Goal: Task Accomplishment & Management: Complete application form

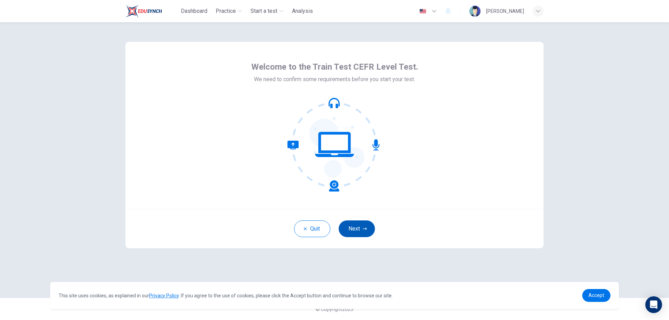
click at [366, 228] on icon "button" at bounding box center [365, 229] width 4 height 4
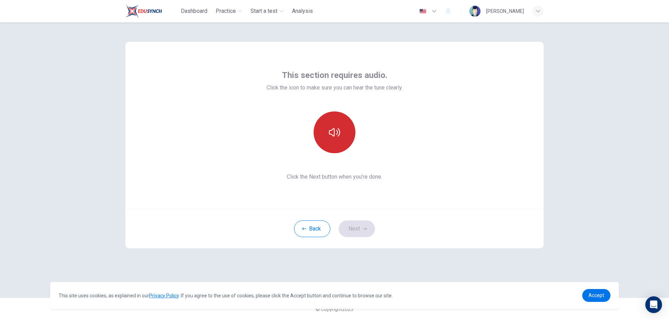
click at [328, 132] on button "button" at bounding box center [335, 133] width 42 height 42
click at [362, 228] on button "Next" at bounding box center [357, 229] width 36 height 17
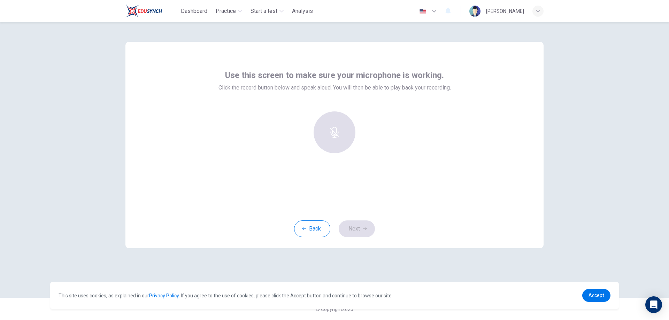
click at [333, 137] on div at bounding box center [334, 133] width 75 height 42
click at [337, 139] on h6 "Record" at bounding box center [335, 139] width 16 height 8
click at [337, 139] on h6 "Stop" at bounding box center [334, 139] width 10 height 8
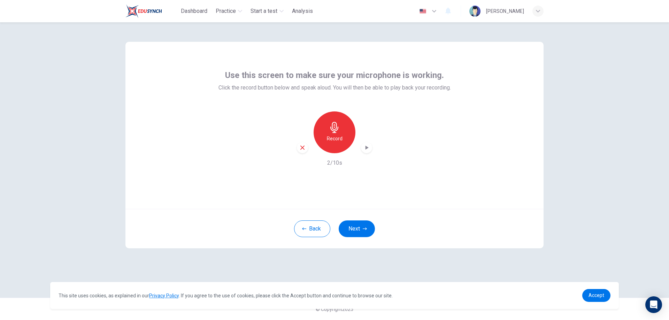
click at [363, 150] on div "button" at bounding box center [366, 147] width 11 height 11
click at [360, 238] on div "Back Next" at bounding box center [335, 228] width 418 height 39
click at [356, 226] on button "Next" at bounding box center [357, 229] width 36 height 17
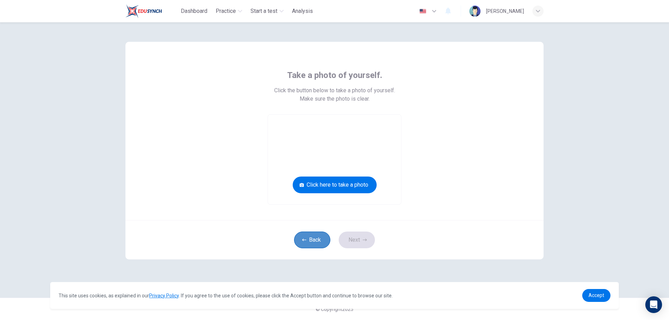
click at [310, 245] on button "Back" at bounding box center [312, 240] width 36 height 17
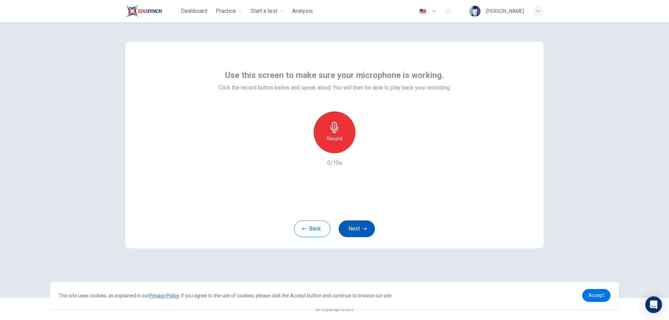
click at [361, 228] on button "Next" at bounding box center [357, 229] width 36 height 17
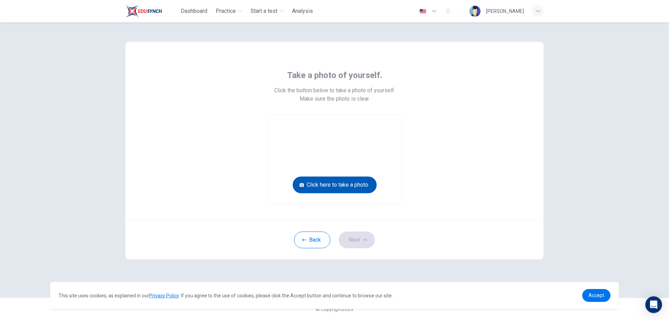
click at [321, 182] on button "Click here to take a photo" at bounding box center [335, 185] width 84 height 17
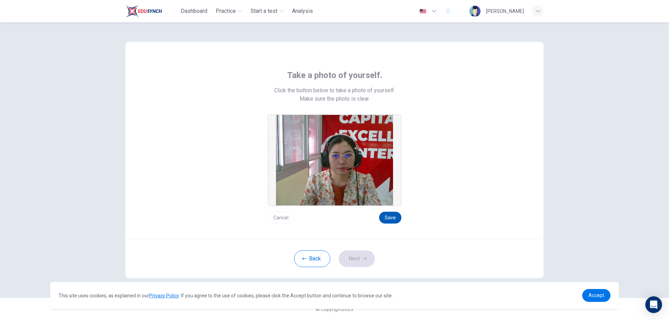
click at [393, 221] on button "Save" at bounding box center [390, 218] width 22 height 12
click at [368, 258] on button "Next" at bounding box center [357, 259] width 36 height 17
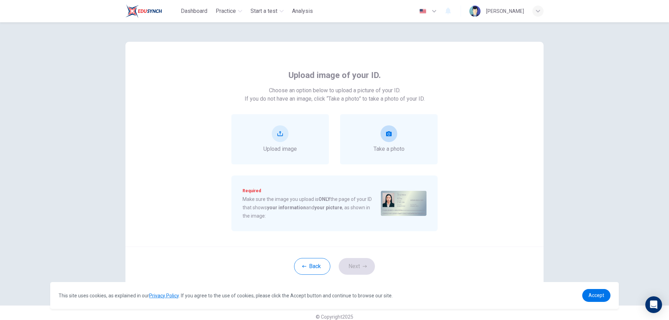
click at [388, 135] on icon "take photo" at bounding box center [389, 134] width 6 height 6
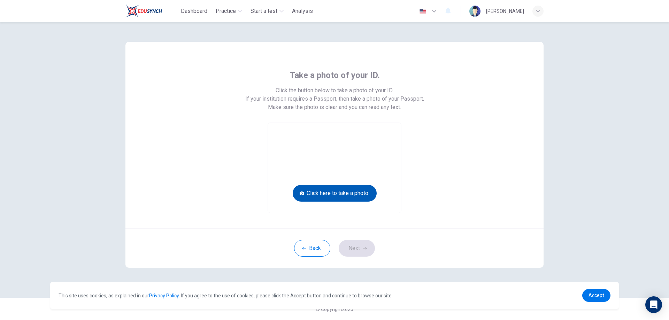
click at [348, 191] on button "Click here to take a photo" at bounding box center [335, 193] width 84 height 17
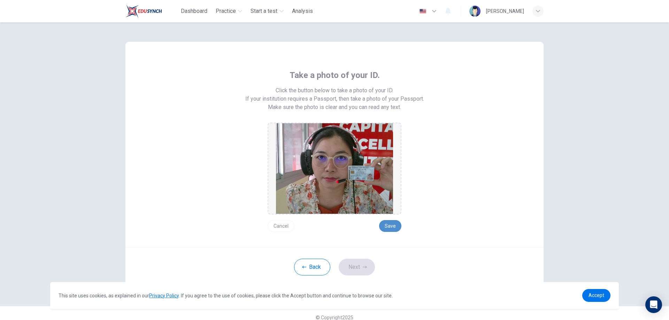
click at [385, 221] on button "Save" at bounding box center [390, 226] width 22 height 12
click at [388, 224] on button "Save" at bounding box center [390, 226] width 22 height 12
click at [359, 267] on button "Next" at bounding box center [357, 267] width 36 height 17
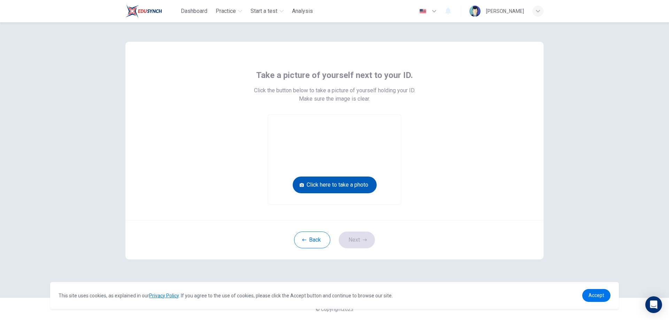
click at [337, 186] on button "Click here to take a photo" at bounding box center [335, 185] width 84 height 17
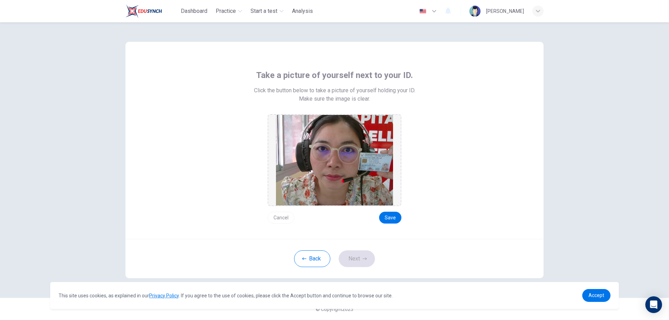
click at [402, 217] on div "Take a picture of yourself next to your ID. Click the button below to take a pi…" at bounding box center [334, 147] width 315 height 154
click at [380, 218] on button "Save" at bounding box center [390, 218] width 22 height 12
click at [353, 262] on button "Next" at bounding box center [357, 259] width 36 height 17
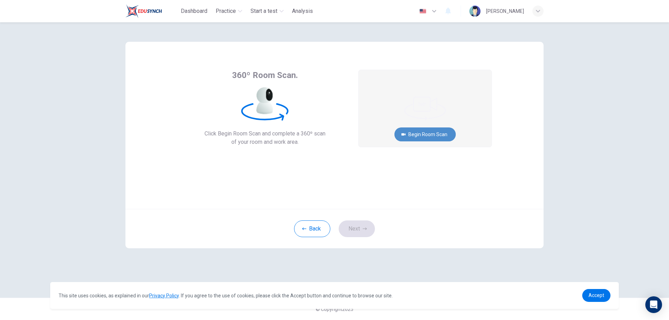
click at [426, 135] on button "Begin Room Scan" at bounding box center [425, 135] width 61 height 14
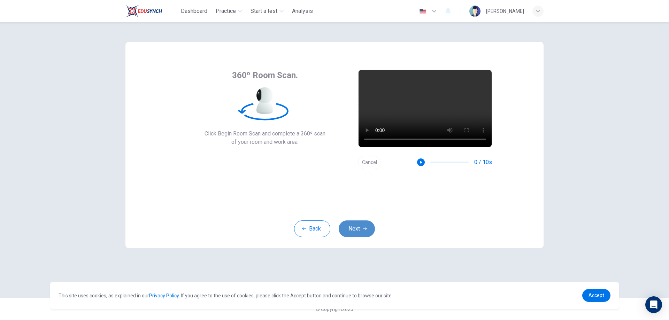
click at [355, 225] on button "Next" at bounding box center [357, 229] width 36 height 17
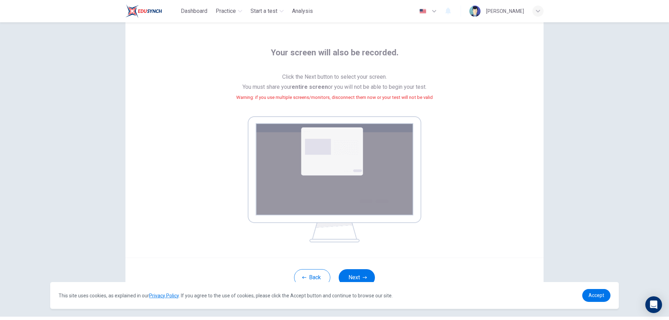
scroll to position [35, 0]
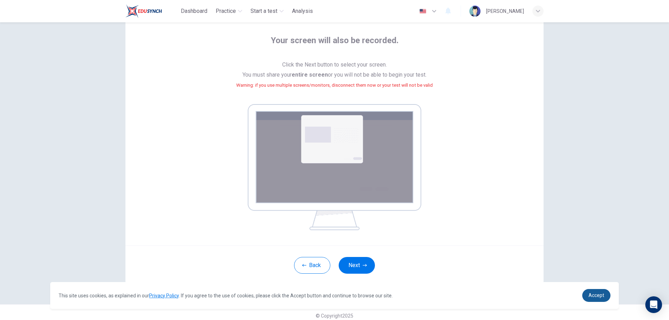
click at [594, 294] on span "Accept" at bounding box center [597, 296] width 16 height 6
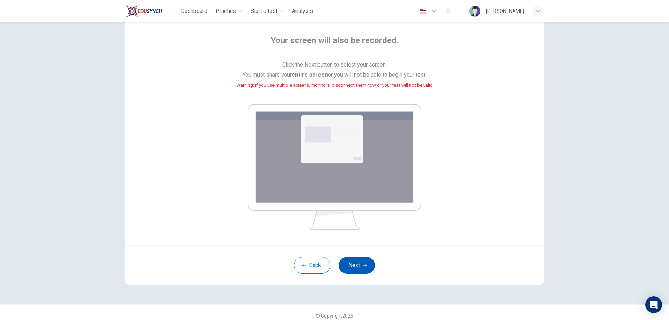
click at [350, 267] on button "Next" at bounding box center [357, 265] width 36 height 17
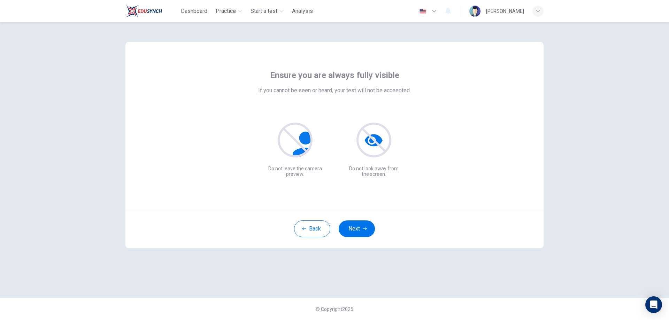
scroll to position [0, 0]
click at [366, 227] on icon "button" at bounding box center [365, 229] width 4 height 4
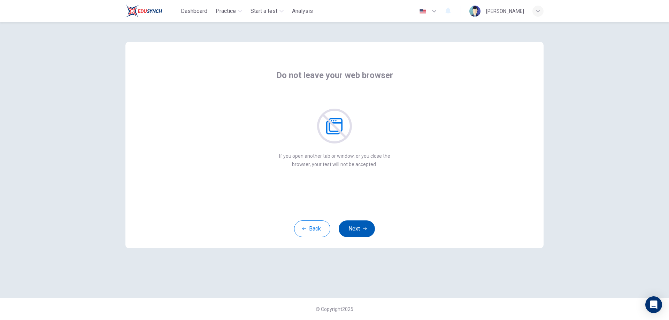
click at [366, 227] on icon "button" at bounding box center [365, 229] width 4 height 4
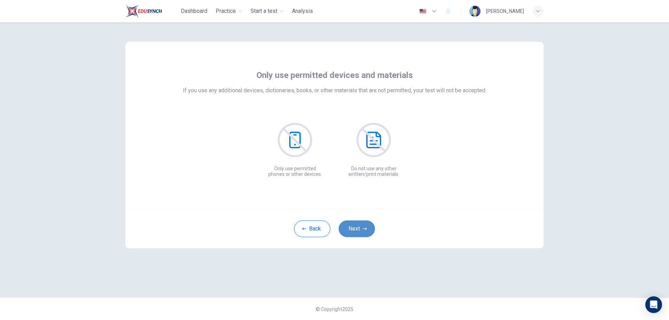
click at [366, 227] on icon "button" at bounding box center [365, 229] width 4 height 4
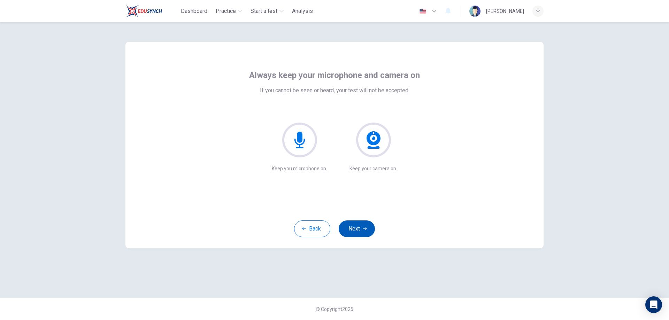
click at [366, 227] on icon "button" at bounding box center [365, 229] width 4 height 4
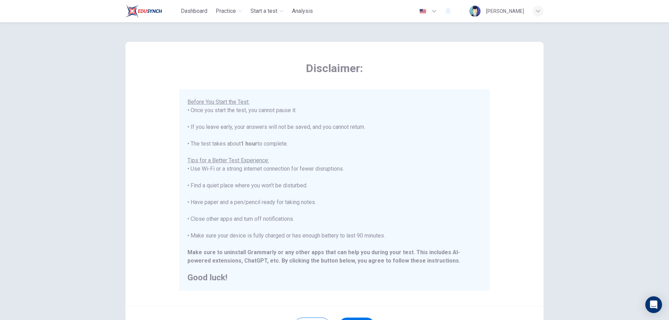
scroll to position [67, 0]
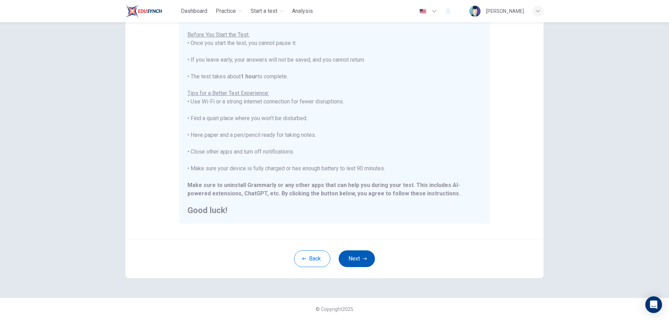
click at [354, 263] on button "Next" at bounding box center [357, 259] width 36 height 17
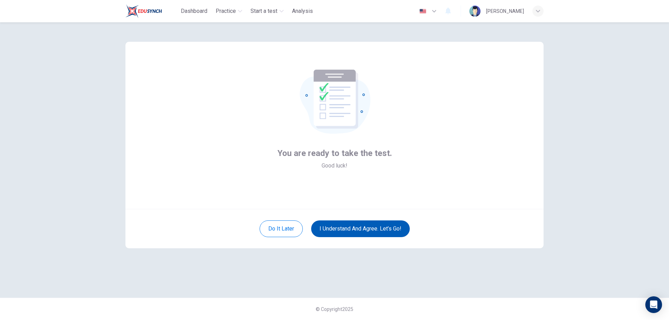
scroll to position [0, 0]
click at [373, 230] on button "I understand and agree. Let’s go!" at bounding box center [360, 229] width 99 height 17
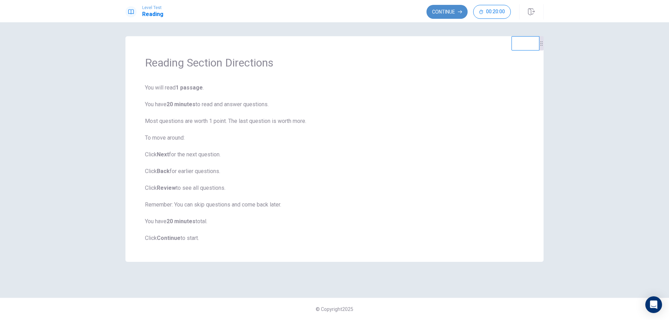
click at [437, 12] on button "Continue" at bounding box center [447, 12] width 41 height 14
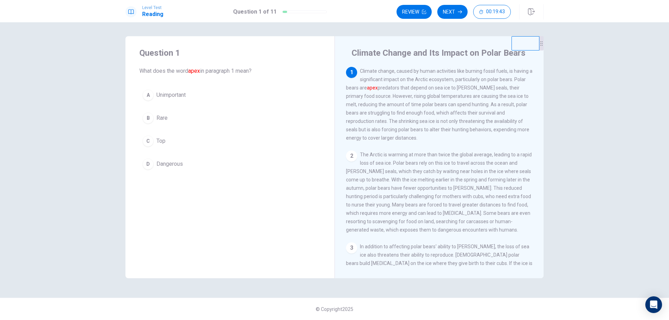
click at [160, 144] on span "Top" at bounding box center [161, 141] width 9 height 8
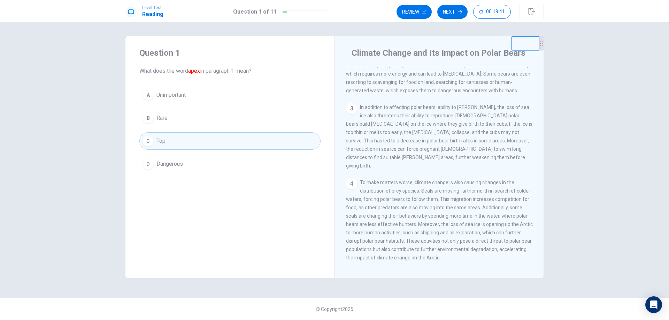
scroll to position [225, 0]
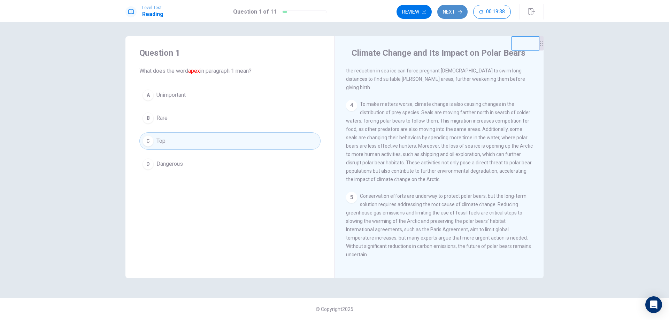
click at [445, 11] on button "Next" at bounding box center [453, 12] width 30 height 14
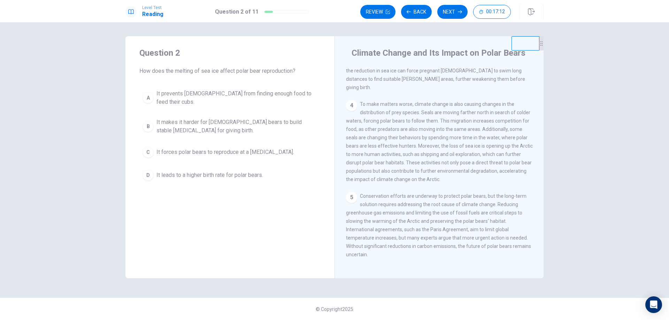
click at [150, 126] on div "B" at bounding box center [148, 126] width 11 height 11
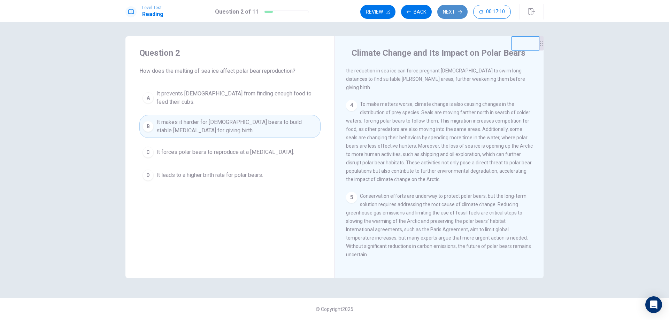
click at [452, 14] on button "Next" at bounding box center [453, 12] width 30 height 14
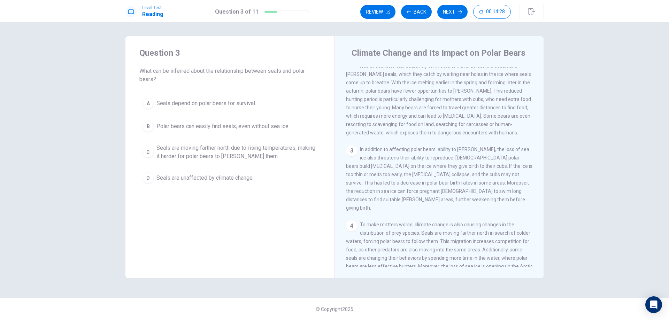
scroll to position [105, 0]
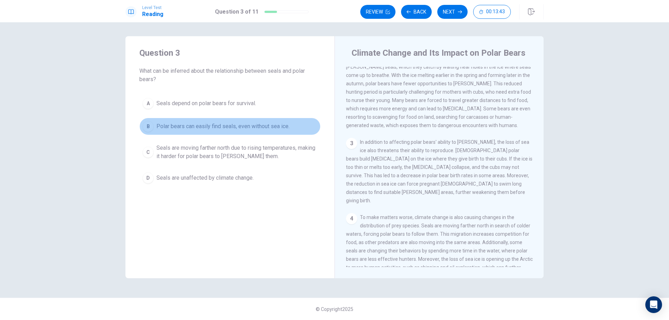
click at [148, 127] on div "B" at bounding box center [148, 126] width 11 height 11
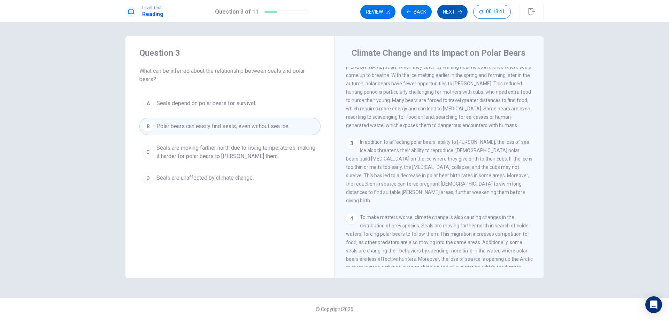
click at [444, 10] on button "Next" at bounding box center [453, 12] width 30 height 14
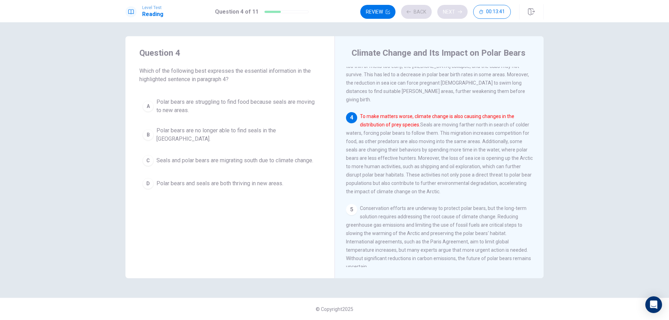
scroll to position [208, 0]
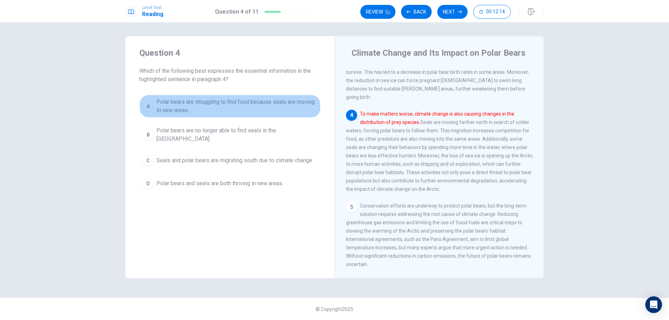
click at [152, 106] on div "A" at bounding box center [148, 106] width 11 height 11
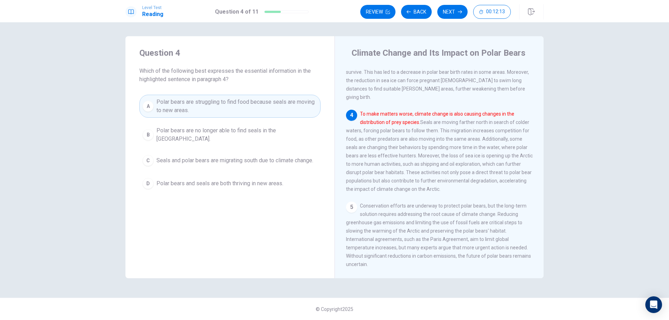
click at [454, 5] on div "Review Back Next 00:12:13" at bounding box center [451, 11] width 183 height 15
click at [443, 12] on button "Next" at bounding box center [453, 12] width 30 height 14
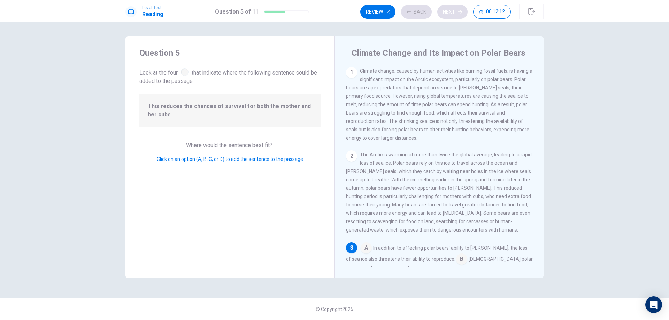
scroll to position [121, 0]
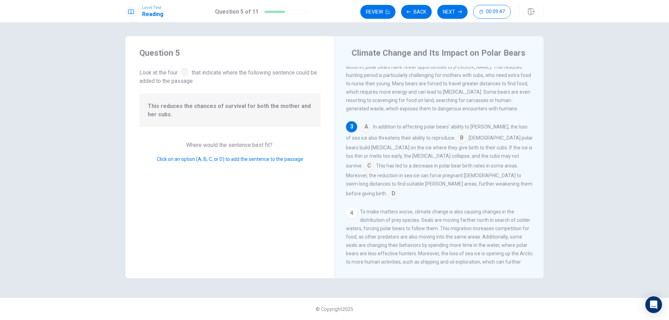
drag, startPoint x: 217, startPoint y: 109, endPoint x: 240, endPoint y: 120, distance: 25.4
click at [240, 120] on div "This reduces the chances of survival for both the mother and her cubs." at bounding box center [229, 110] width 181 height 33
click at [456, 144] on input at bounding box center [461, 138] width 11 height 11
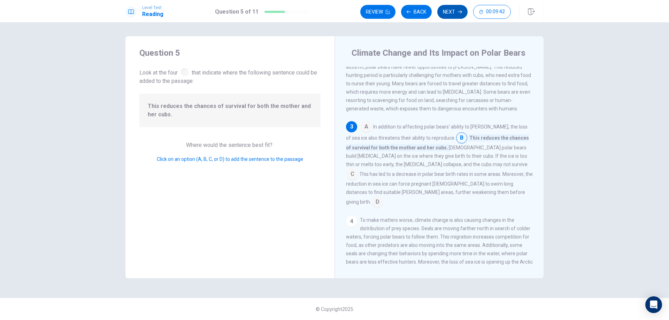
click at [451, 8] on button "Next" at bounding box center [453, 12] width 30 height 14
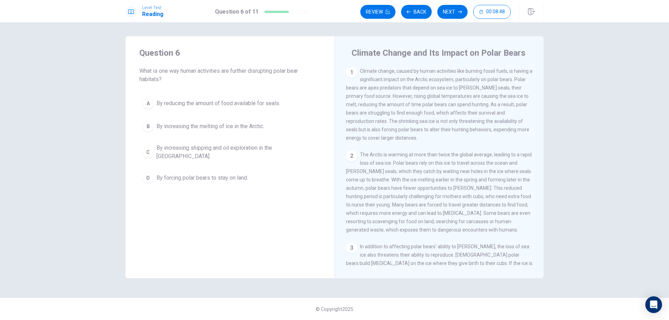
click at [148, 126] on div "B" at bounding box center [148, 126] width 11 height 11
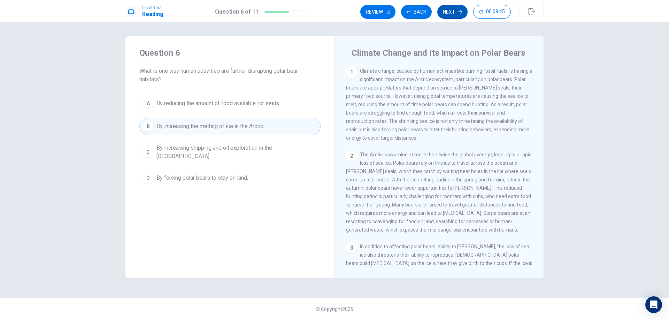
click at [461, 11] on icon "button" at bounding box center [460, 12] width 4 height 4
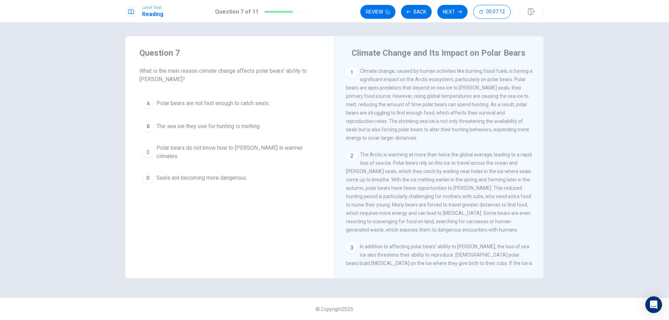
click at [149, 128] on div "B" at bounding box center [148, 126] width 11 height 11
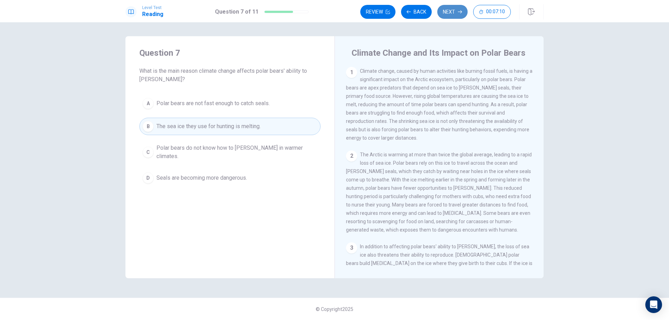
click at [457, 12] on button "Next" at bounding box center [453, 12] width 30 height 14
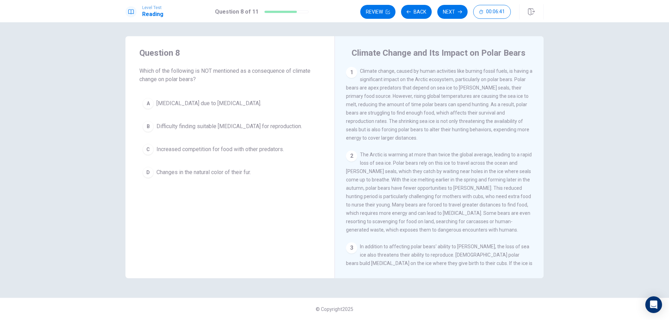
click at [150, 174] on div "D" at bounding box center [148, 172] width 11 height 11
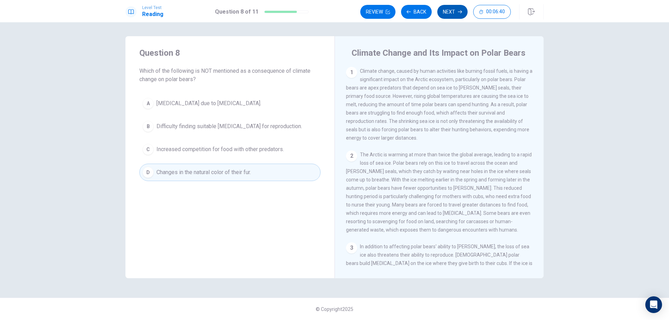
click at [449, 10] on button "Next" at bounding box center [453, 12] width 30 height 14
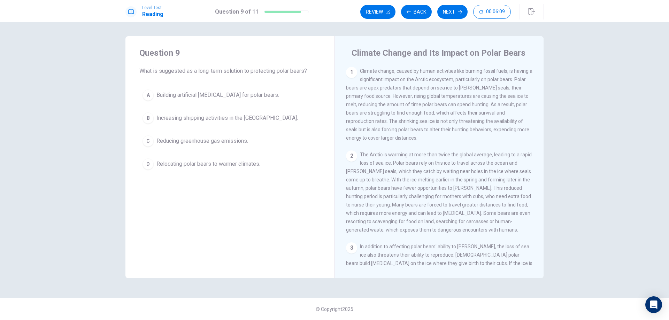
click at [150, 144] on div "C" at bounding box center [148, 141] width 11 height 11
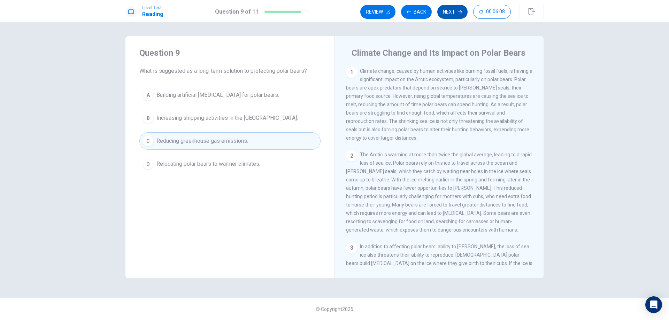
click at [448, 10] on button "Next" at bounding box center [453, 12] width 30 height 14
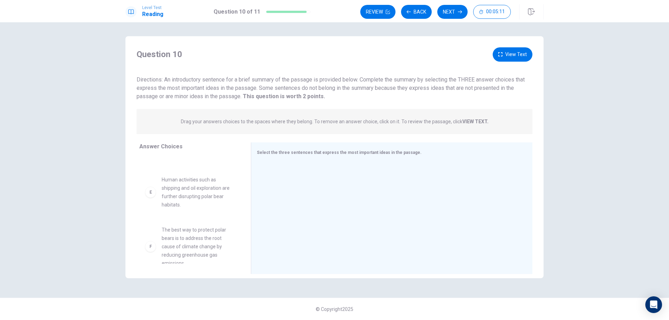
scroll to position [180, 0]
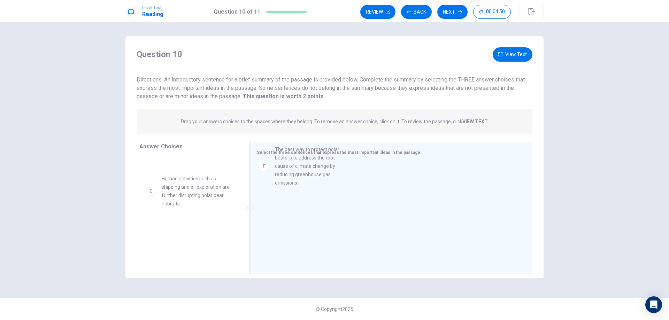
drag, startPoint x: 181, startPoint y: 246, endPoint x: 295, endPoint y: 176, distance: 133.5
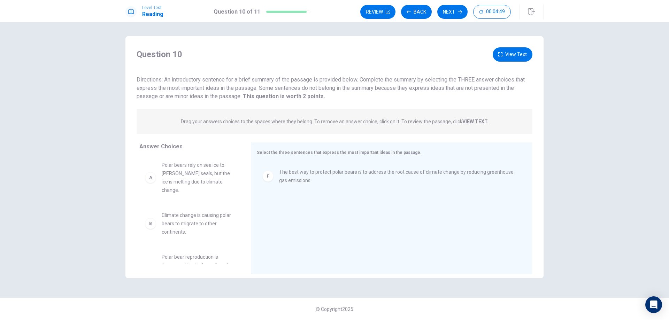
scroll to position [0, 0]
drag, startPoint x: 180, startPoint y: 182, endPoint x: 297, endPoint y: 216, distance: 122.2
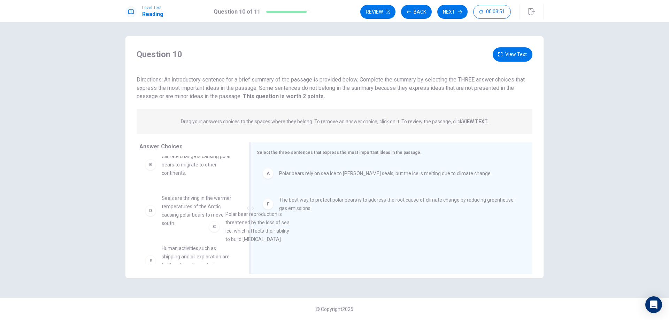
scroll to position [3, 0]
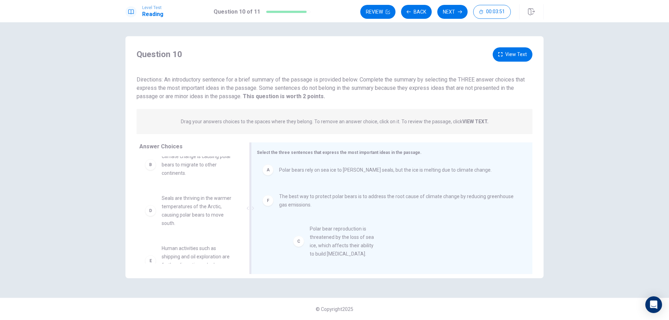
drag, startPoint x: 186, startPoint y: 212, endPoint x: 339, endPoint y: 243, distance: 155.5
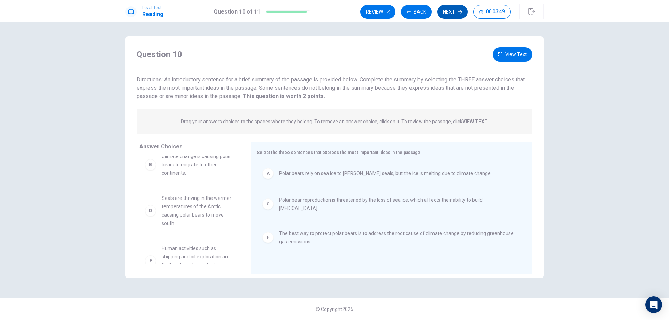
click at [450, 13] on button "Next" at bounding box center [453, 12] width 30 height 14
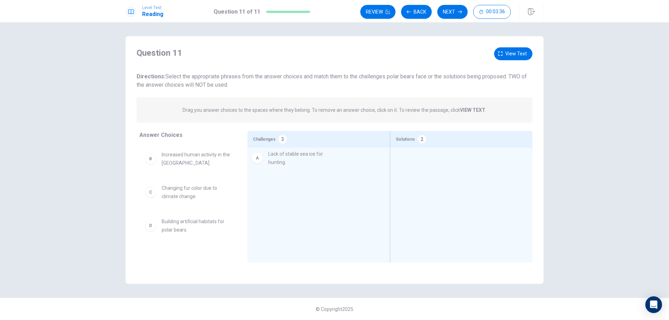
drag, startPoint x: 170, startPoint y: 166, endPoint x: 279, endPoint y: 166, distance: 109.5
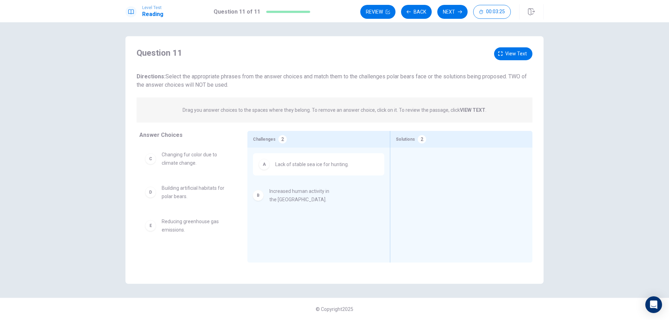
drag, startPoint x: 180, startPoint y: 162, endPoint x: 290, endPoint y: 199, distance: 116.4
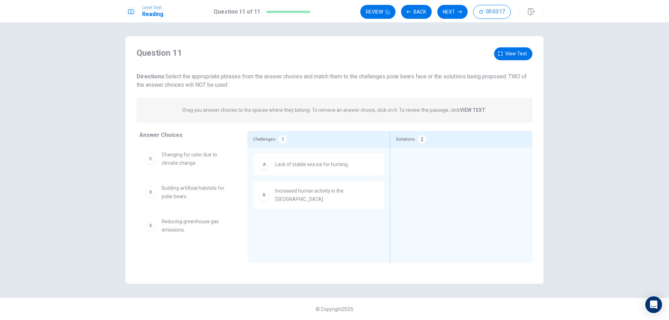
scroll to position [35, 0]
drag, startPoint x: 170, startPoint y: 197, endPoint x: 441, endPoint y: 161, distance: 273.2
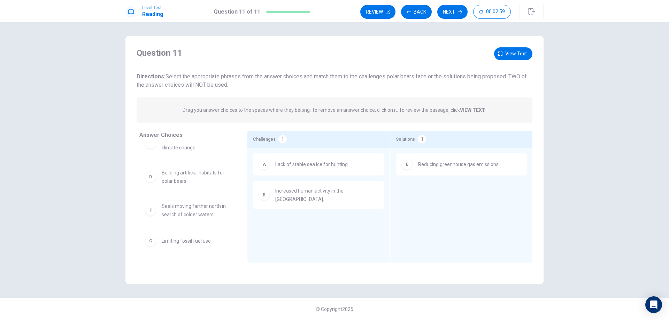
scroll to position [15, 0]
drag, startPoint x: 186, startPoint y: 246, endPoint x: 465, endPoint y: 189, distance: 284.4
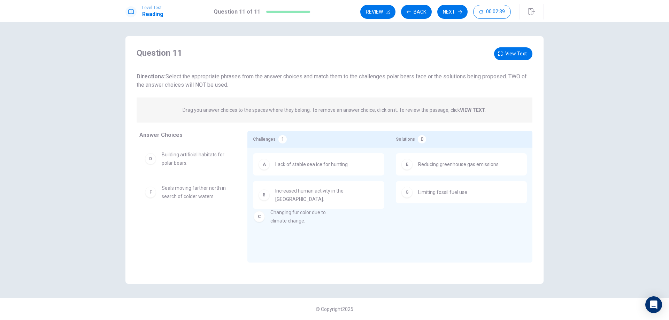
drag, startPoint x: 176, startPoint y: 163, endPoint x: 288, endPoint y: 222, distance: 126.3
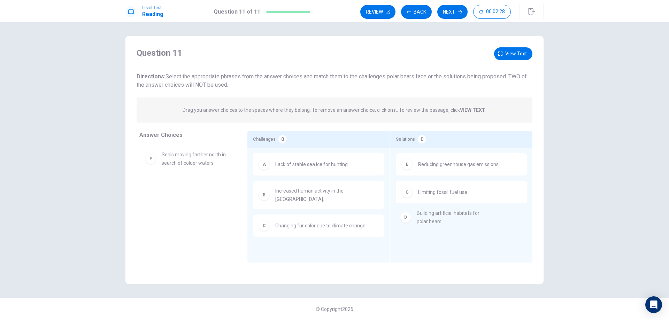
drag, startPoint x: 178, startPoint y: 164, endPoint x: 435, endPoint y: 222, distance: 264.2
drag, startPoint x: 184, startPoint y: 162, endPoint x: 491, endPoint y: 231, distance: 314.6
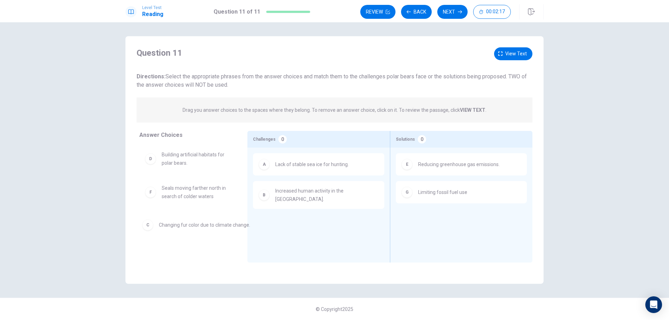
drag, startPoint x: 332, startPoint y: 228, endPoint x: 195, endPoint y: 233, distance: 137.8
drag, startPoint x: 185, startPoint y: 195, endPoint x: 213, endPoint y: 190, distance: 27.8
drag, startPoint x: 194, startPoint y: 165, endPoint x: 212, endPoint y: 172, distance: 19.1
drag, startPoint x: 174, startPoint y: 166, endPoint x: 301, endPoint y: 240, distance: 146.7
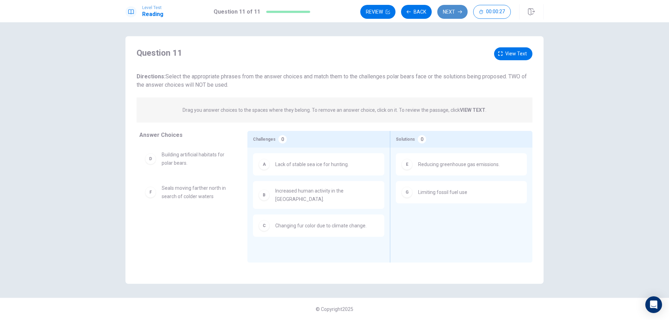
click at [461, 12] on icon "button" at bounding box center [460, 11] width 4 height 3
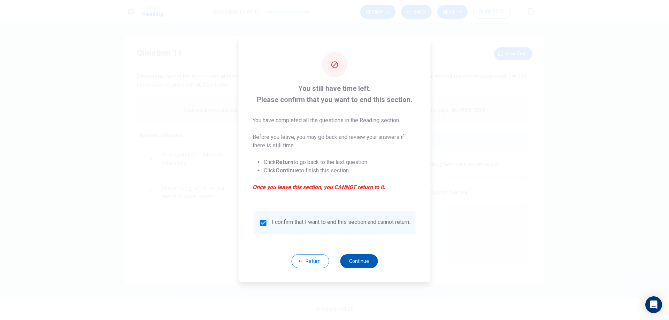
click at [363, 267] on button "Continue" at bounding box center [359, 261] width 38 height 14
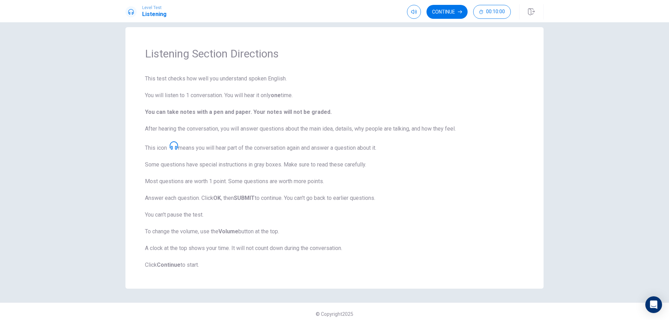
scroll to position [14, 0]
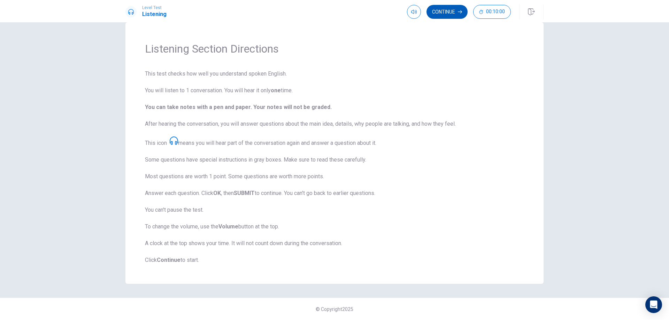
click at [449, 10] on button "Continue" at bounding box center [447, 12] width 41 height 14
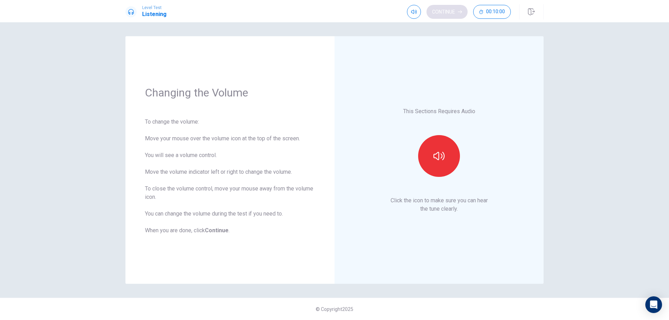
scroll to position [0, 0]
click at [437, 156] on icon "button" at bounding box center [439, 156] width 11 height 11
click at [447, 13] on button "Continue" at bounding box center [447, 12] width 41 height 14
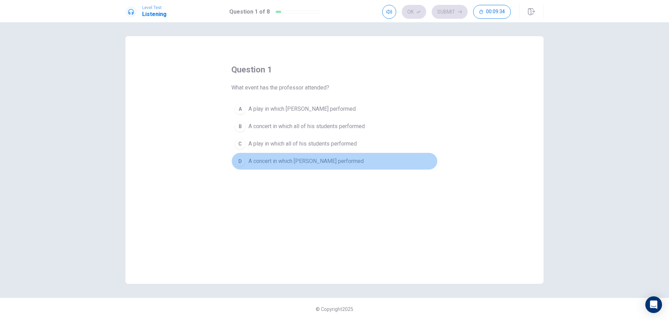
click at [240, 162] on div "D" at bounding box center [240, 161] width 11 height 11
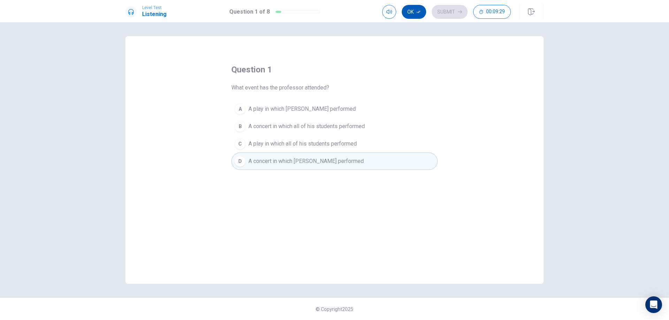
click at [418, 10] on icon "button" at bounding box center [419, 12] width 4 height 4
click at [452, 13] on button "Submit" at bounding box center [450, 12] width 36 height 14
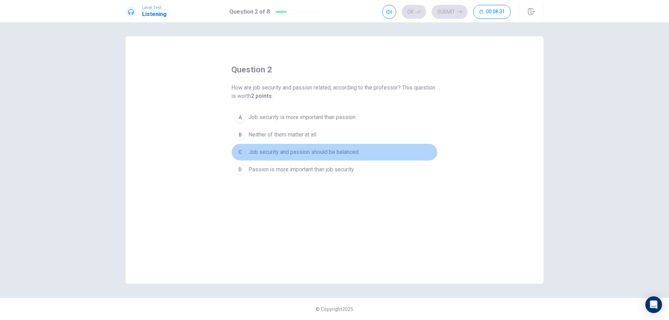
click at [241, 153] on div "C" at bounding box center [240, 152] width 11 height 11
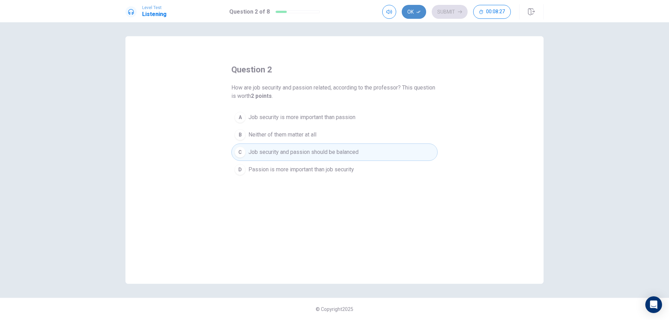
click at [410, 11] on button "Ok" at bounding box center [414, 12] width 24 height 14
click at [445, 9] on button "Submit" at bounding box center [450, 12] width 36 height 14
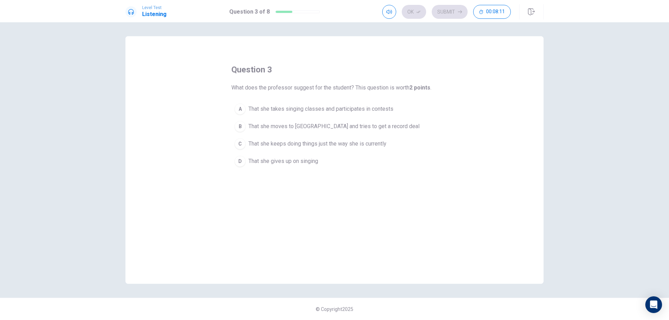
click at [241, 107] on div "A" at bounding box center [240, 109] width 11 height 11
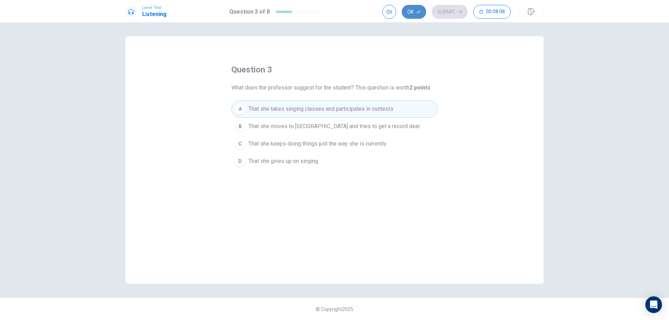
click at [412, 9] on button "Ok" at bounding box center [414, 12] width 24 height 14
click at [440, 12] on button "Submit" at bounding box center [450, 12] width 36 height 14
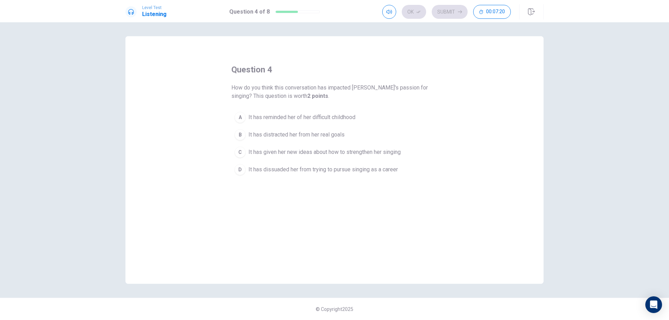
click at [243, 152] on div "C" at bounding box center [240, 152] width 11 height 11
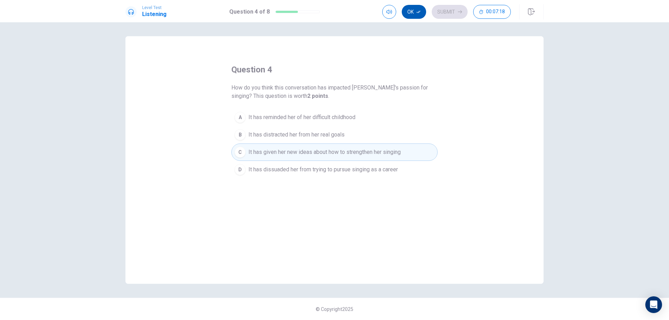
click at [416, 11] on button "Ok" at bounding box center [414, 12] width 24 height 14
click at [453, 13] on button "Submit" at bounding box center [450, 12] width 36 height 14
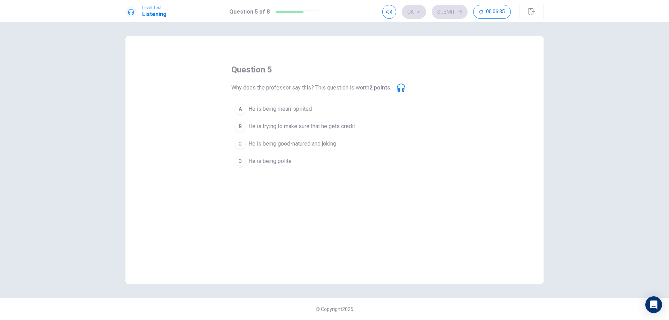
click at [240, 144] on div "C" at bounding box center [240, 143] width 11 height 11
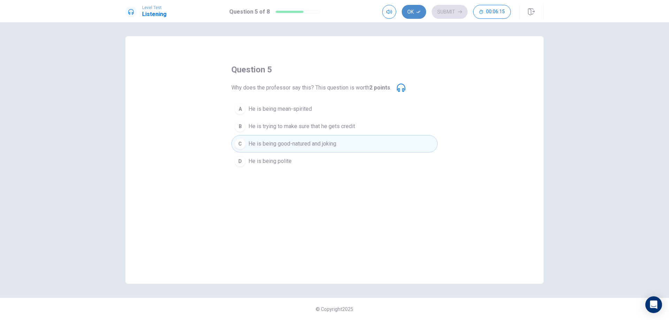
click at [415, 10] on button "Ok" at bounding box center [414, 12] width 24 height 14
click at [458, 12] on icon "button" at bounding box center [460, 11] width 4 height 3
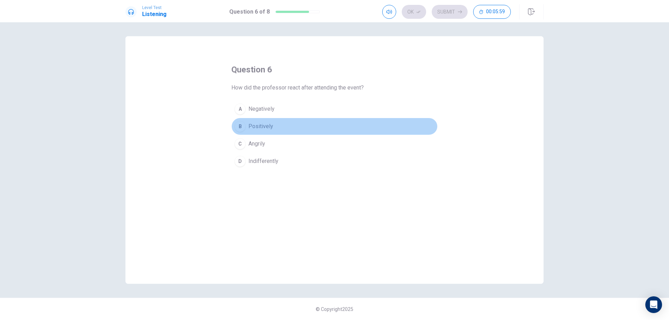
click at [241, 126] on div "B" at bounding box center [240, 126] width 11 height 11
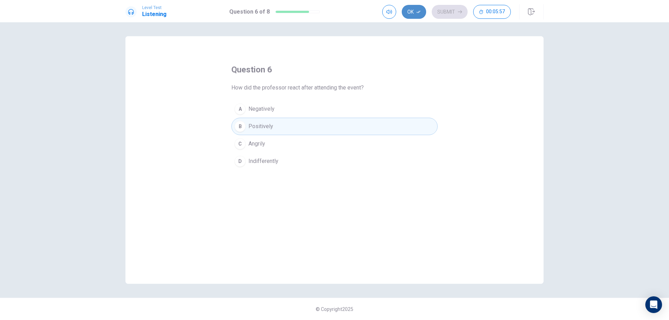
click at [412, 9] on button "Ok" at bounding box center [414, 12] width 24 height 14
click at [441, 12] on button "Submit" at bounding box center [450, 12] width 36 height 14
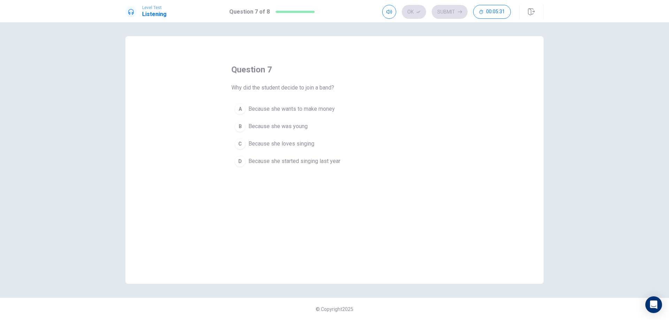
click at [243, 143] on div "C" at bounding box center [240, 143] width 11 height 11
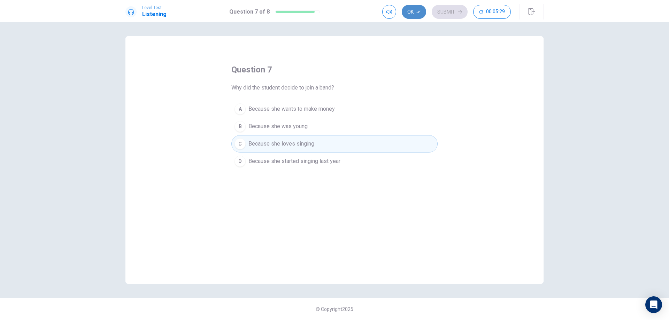
click at [416, 11] on button "Ok" at bounding box center [414, 12] width 24 height 14
click at [449, 14] on button "Submit" at bounding box center [450, 12] width 36 height 14
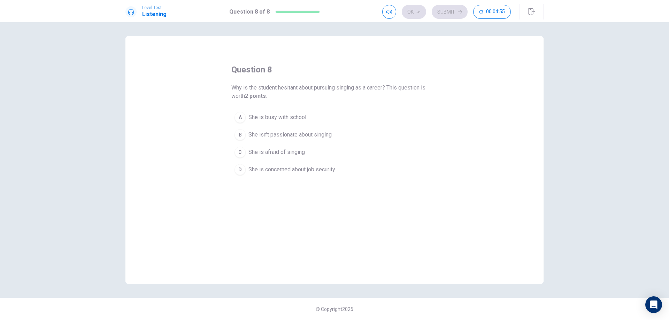
click at [238, 170] on div "D" at bounding box center [240, 169] width 11 height 11
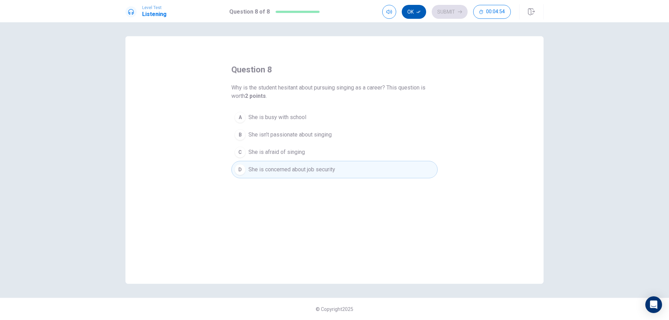
click at [416, 9] on button "Ok" at bounding box center [414, 12] width 24 height 14
click at [451, 13] on button "Submit" at bounding box center [450, 12] width 36 height 14
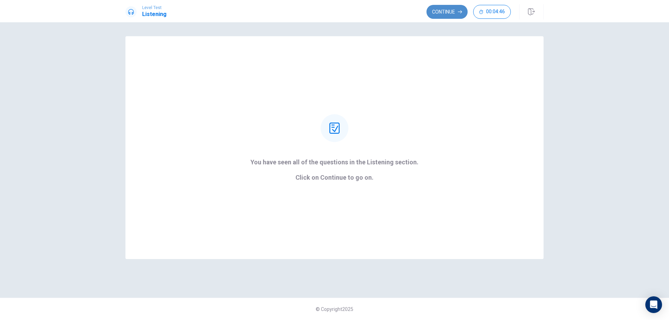
click at [442, 12] on button "Continue" at bounding box center [447, 12] width 41 height 14
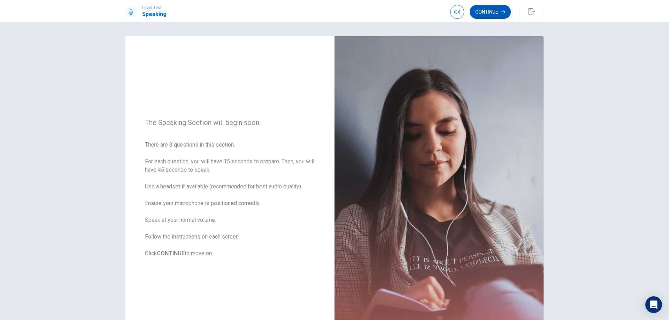
click at [481, 9] on button "Continue" at bounding box center [490, 12] width 41 height 14
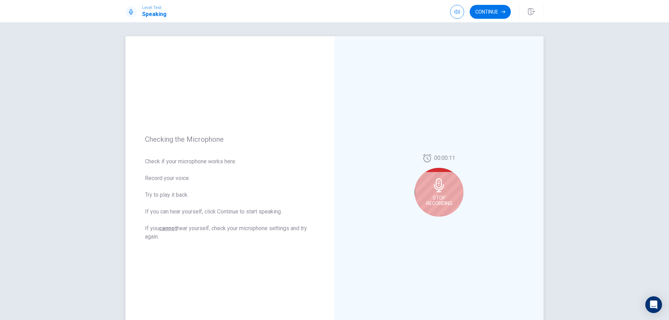
click at [440, 196] on span "Stop Recording" at bounding box center [439, 200] width 26 height 11
click at [439, 193] on icon at bounding box center [439, 188] width 10 height 14
click at [445, 220] on icon "Play Audio" at bounding box center [447, 222] width 4 height 4
click at [431, 220] on button "Record Again" at bounding box center [432, 223] width 10 height 10
click at [441, 195] on div "Stop Recording" at bounding box center [439, 192] width 49 height 49
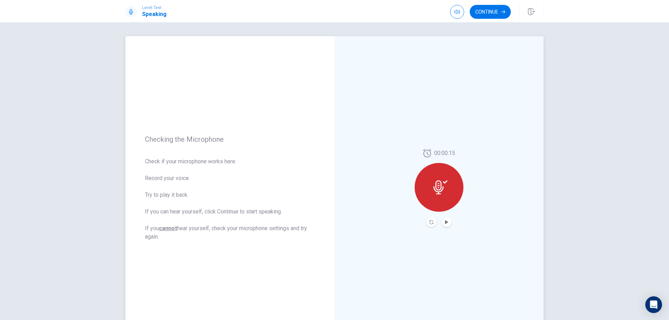
click at [436, 192] on icon at bounding box center [439, 188] width 10 height 14
click at [445, 222] on icon "Play Audio" at bounding box center [446, 222] width 3 height 4
click at [429, 222] on icon "Record Again" at bounding box center [431, 222] width 4 height 4
click at [441, 189] on icon at bounding box center [439, 185] width 10 height 14
click at [448, 221] on button "Play Audio" at bounding box center [447, 223] width 10 height 10
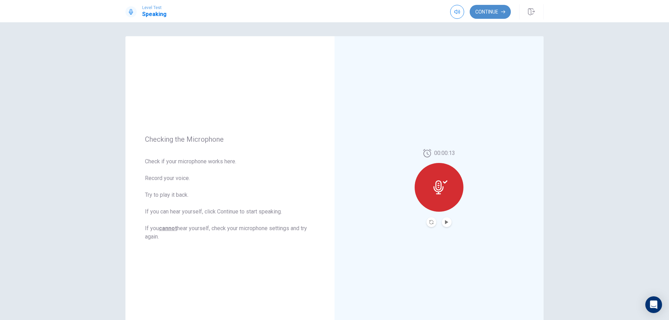
click at [493, 13] on button "Continue" at bounding box center [490, 12] width 41 height 14
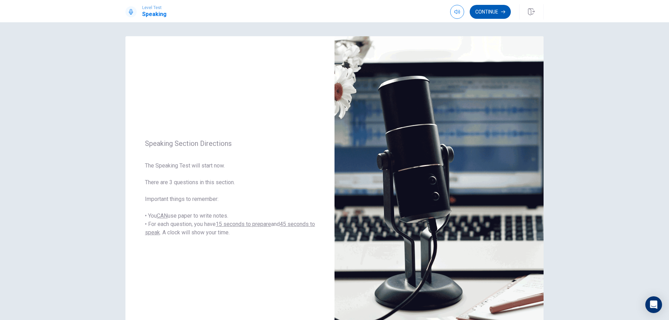
click at [487, 10] on button "Continue" at bounding box center [490, 12] width 41 height 14
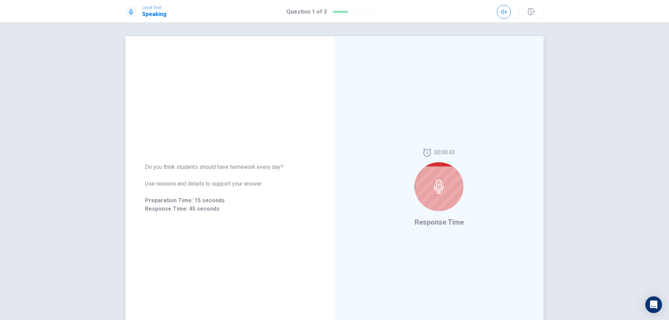
click at [428, 183] on div at bounding box center [439, 186] width 49 height 49
click at [444, 184] on div at bounding box center [439, 186] width 49 height 49
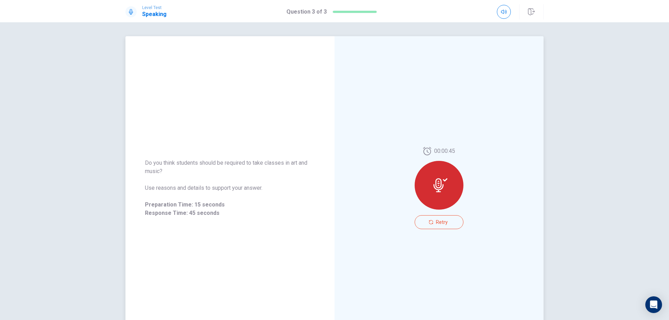
click at [438, 188] on icon at bounding box center [439, 185] width 10 height 14
click at [533, 12] on icon "button" at bounding box center [531, 11] width 7 height 7
